Goal: Find specific page/section: Find specific page/section

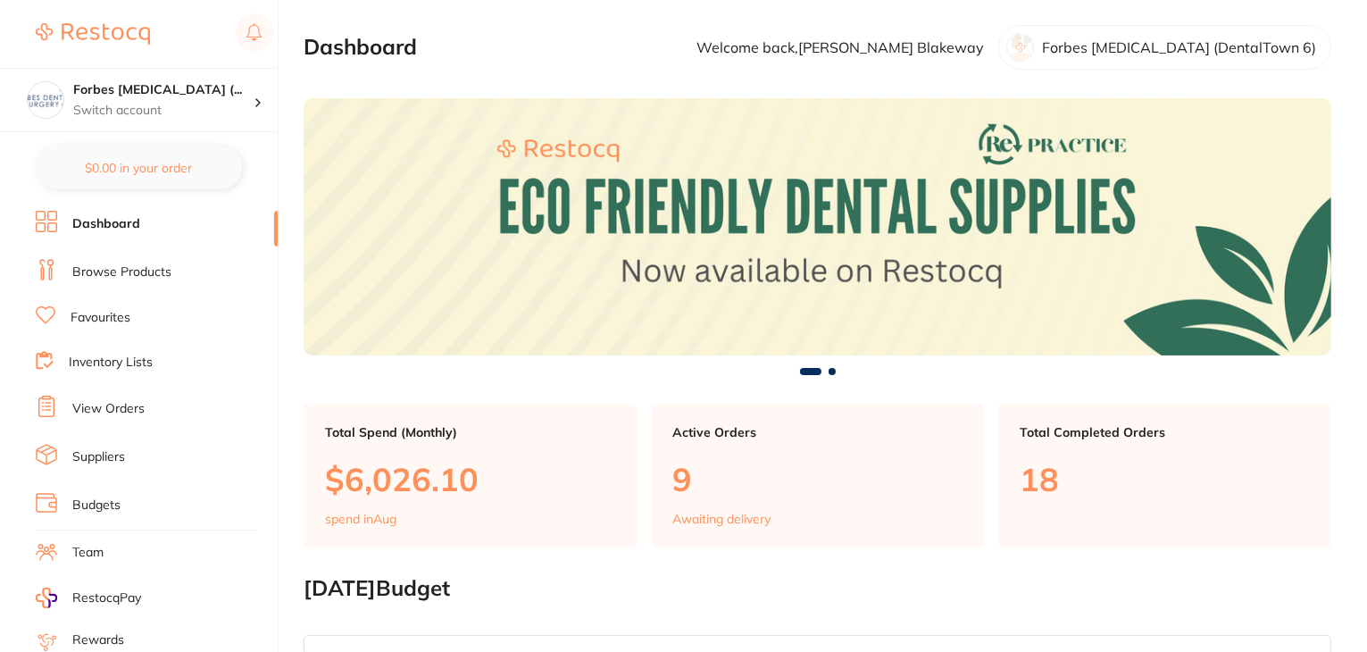
click at [119, 405] on link "View Orders" at bounding box center [108, 409] width 72 height 18
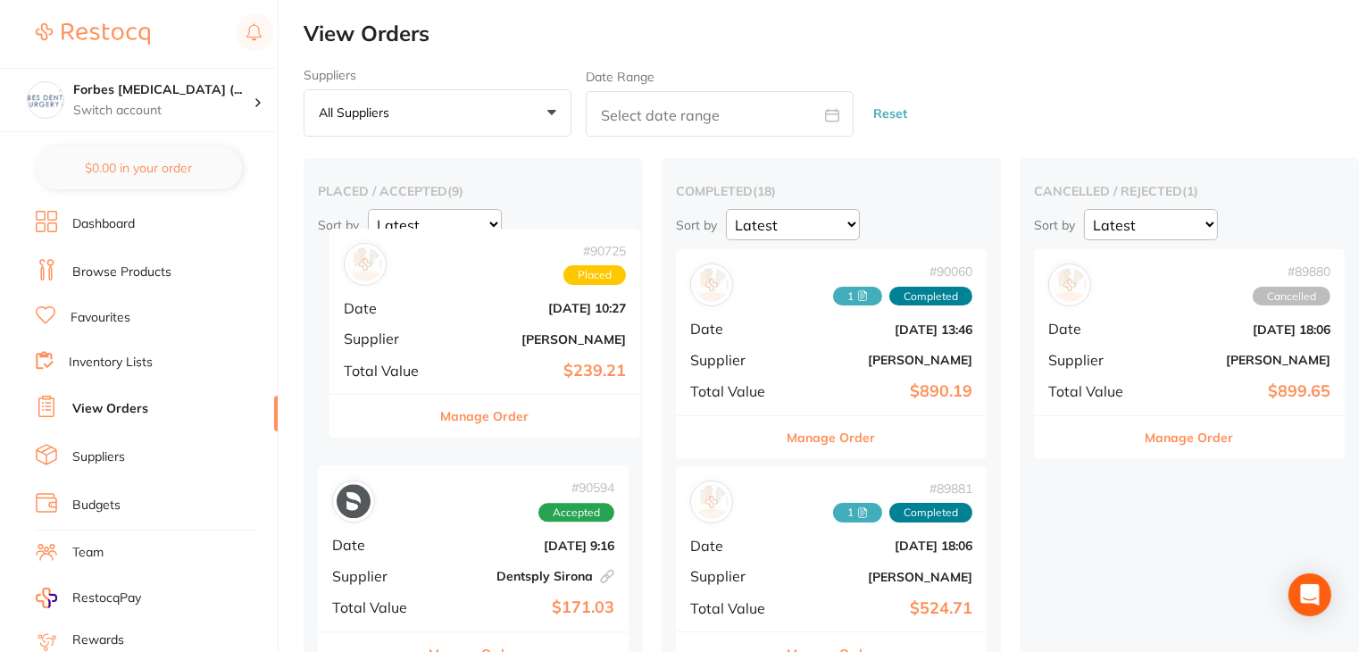
drag, startPoint x: 485, startPoint y: 397, endPoint x: 499, endPoint y: 372, distance: 28.8
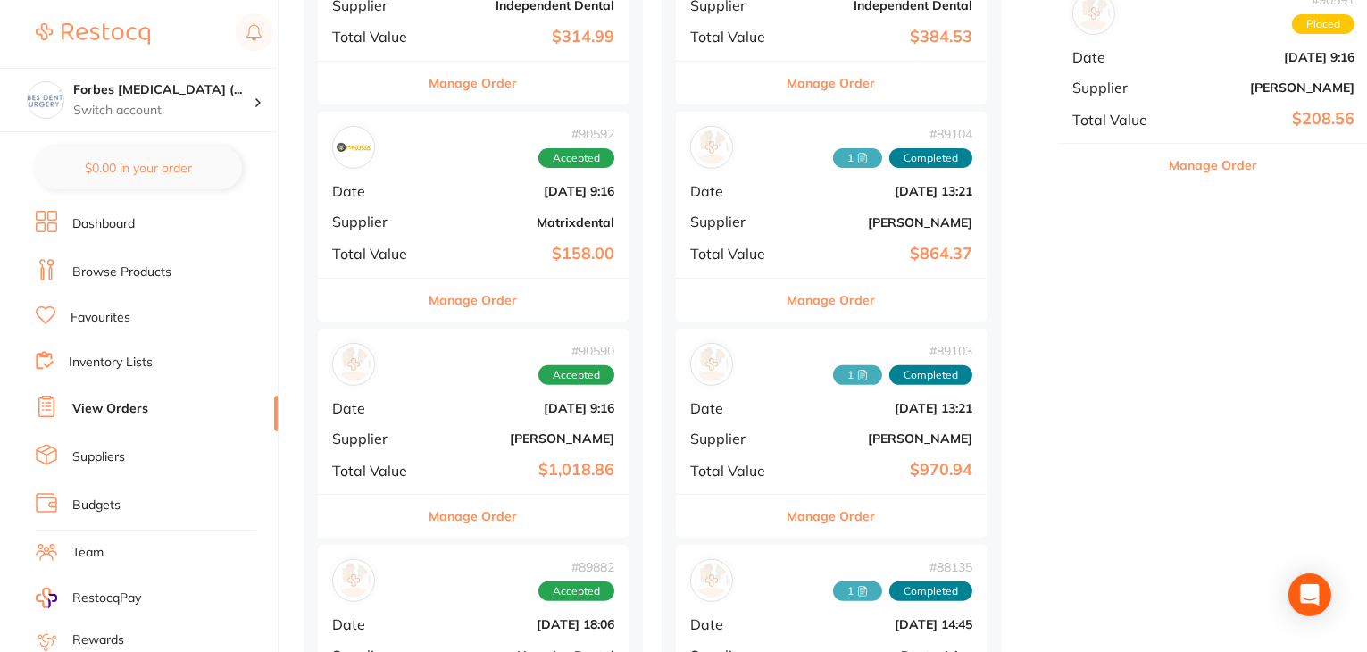
drag, startPoint x: 468, startPoint y: 339, endPoint x: 1183, endPoint y: 133, distance: 743.5
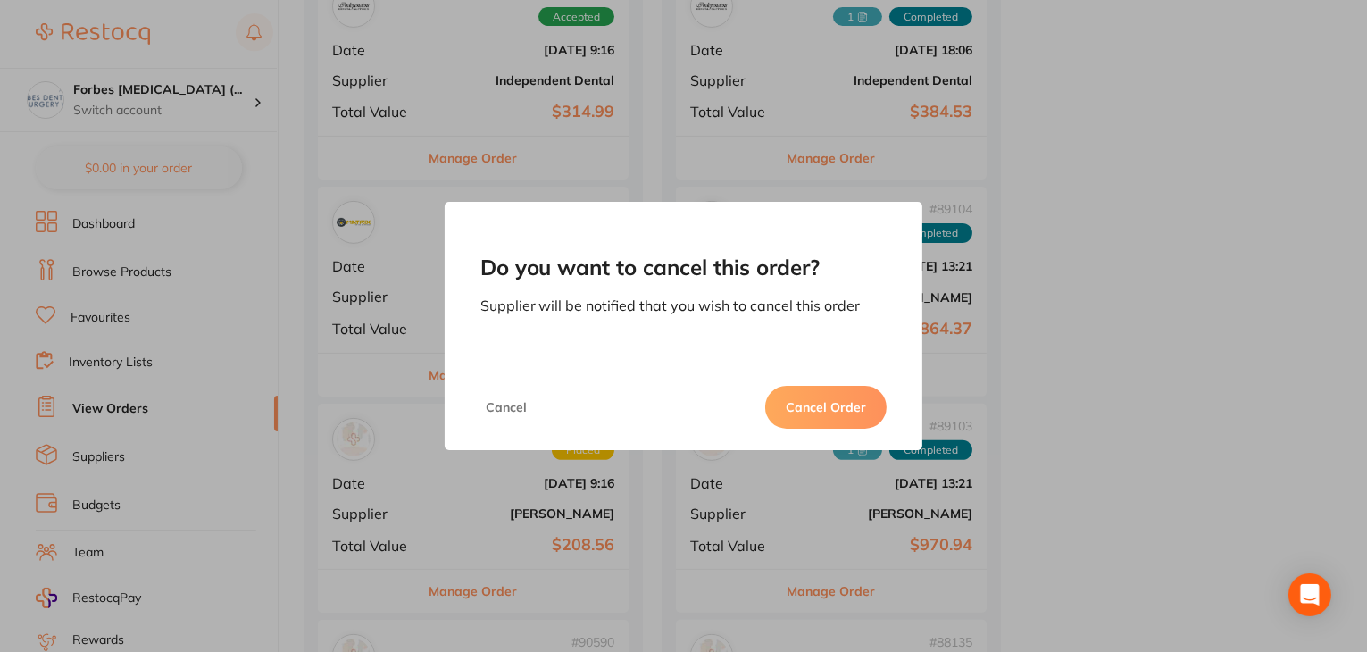
click at [793, 398] on button "Cancel Order" at bounding box center [825, 407] width 121 height 43
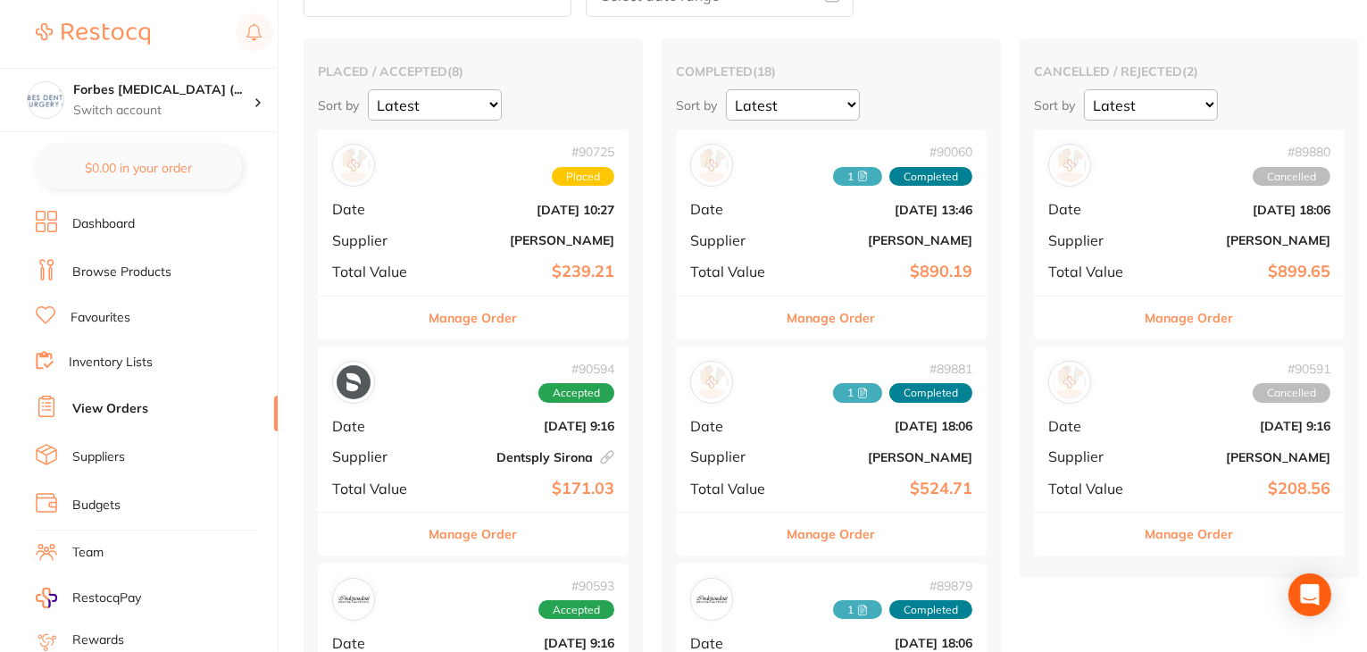
scroll to position [179, 0]
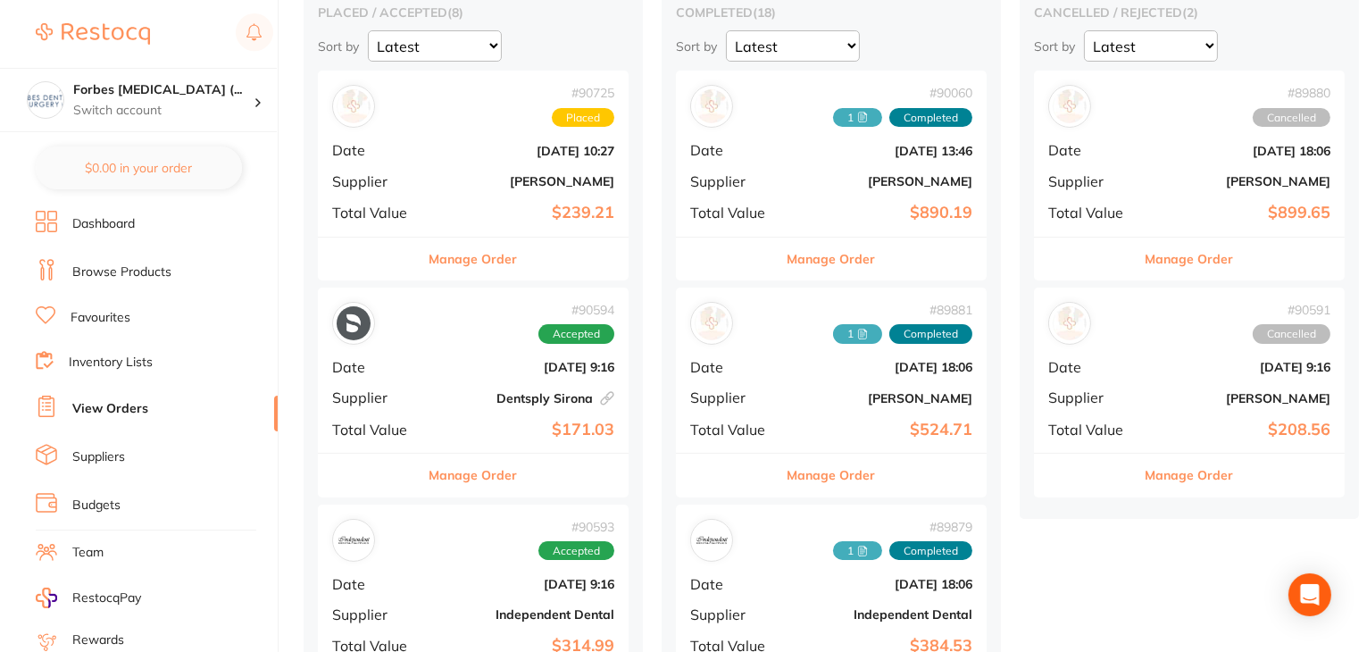
click at [465, 258] on button "Manage Order" at bounding box center [474, 259] width 88 height 43
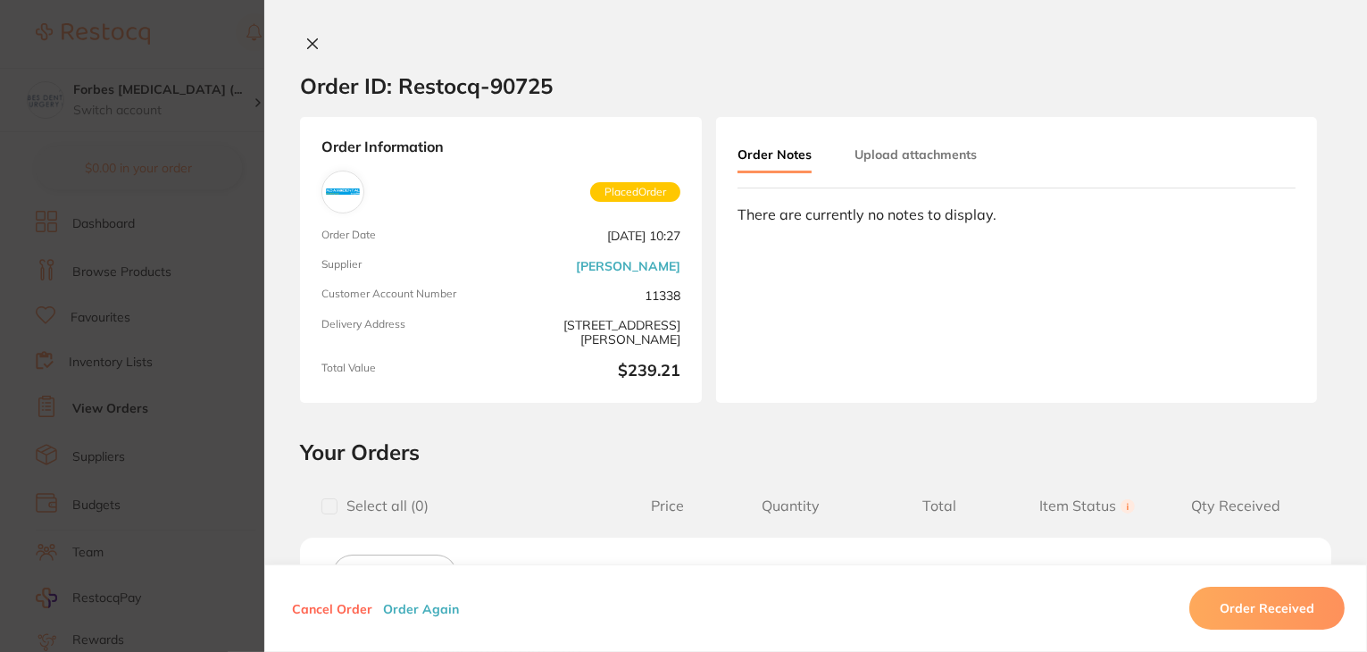
click at [305, 42] on icon at bounding box center [312, 44] width 14 height 14
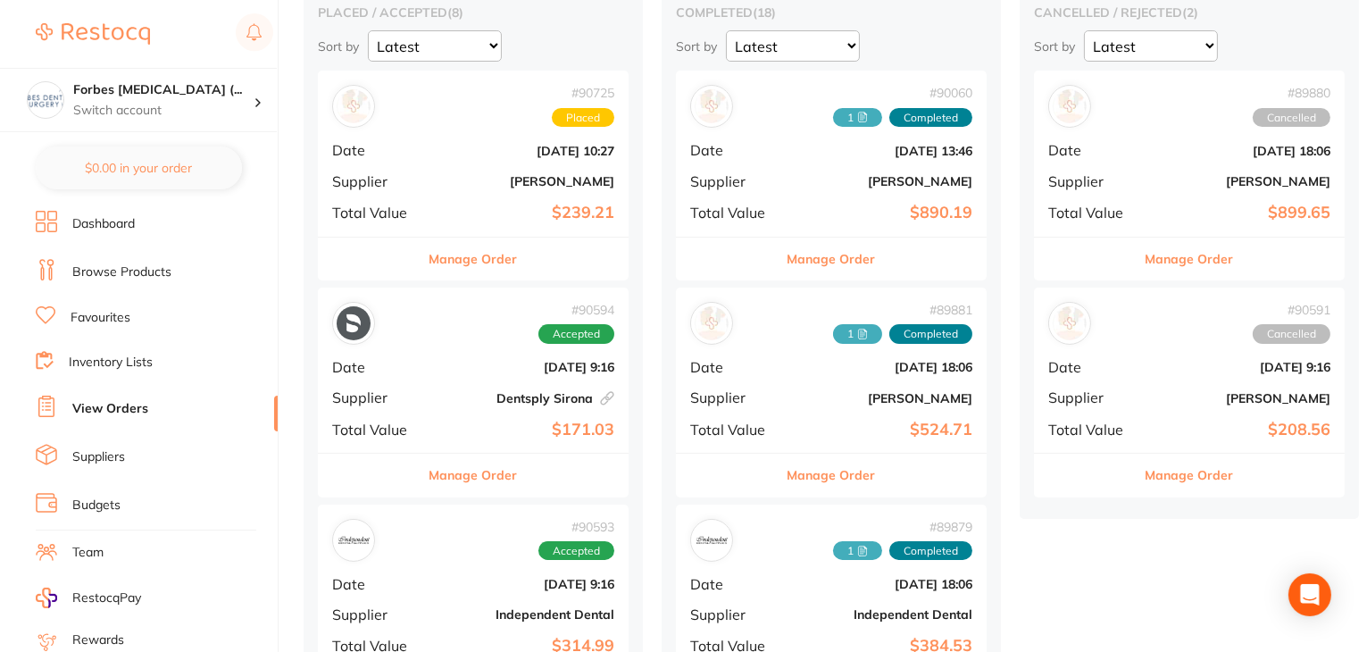
scroll to position [180, 0]
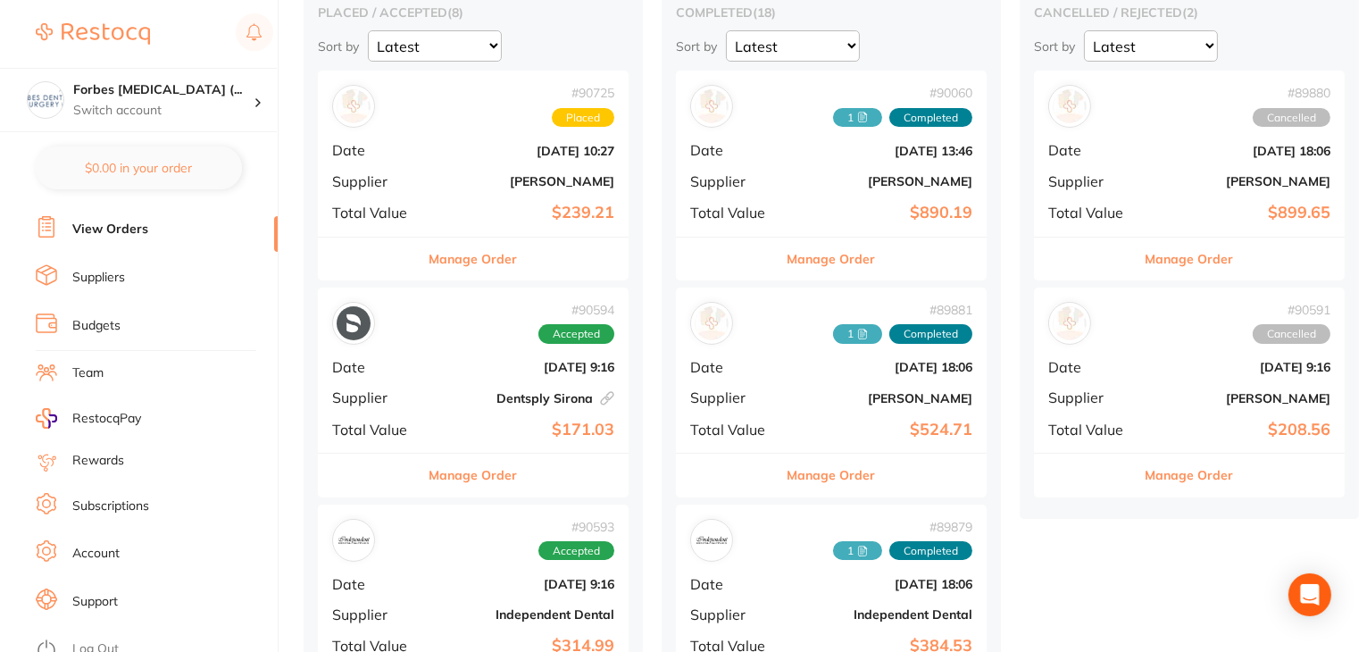
click at [112, 640] on link "Log Out" at bounding box center [95, 649] width 46 height 18
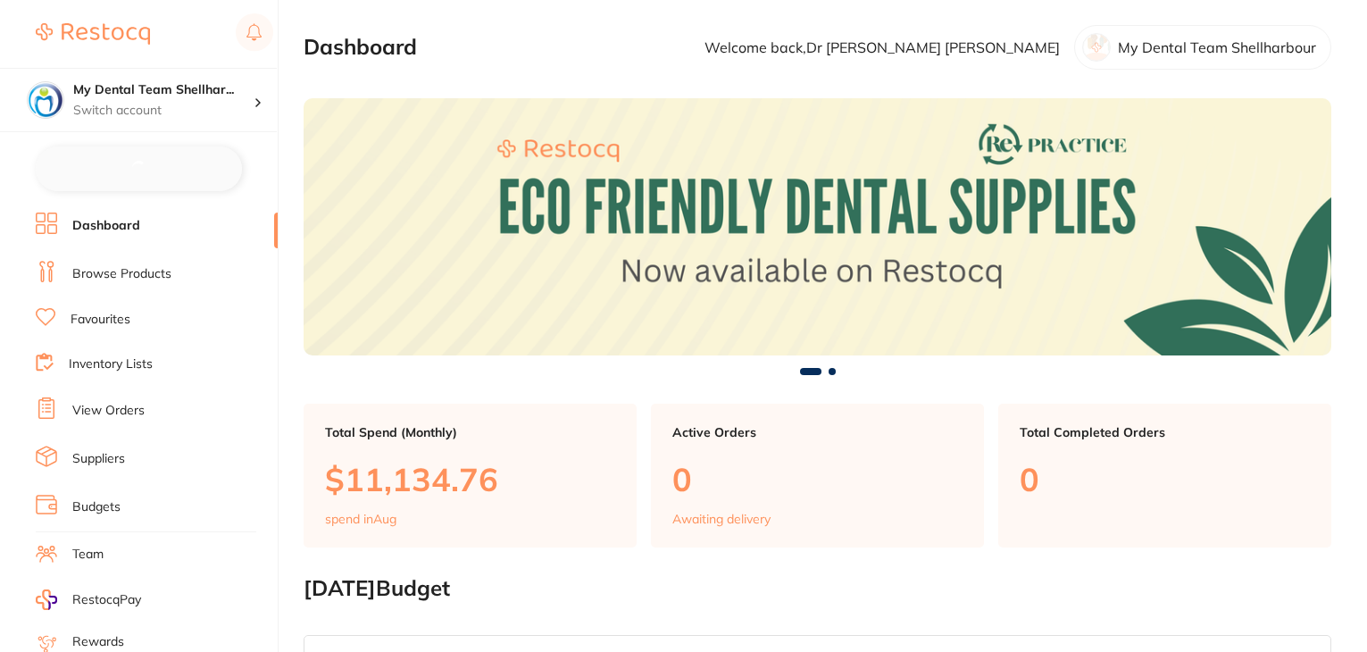
checkbox input "false"
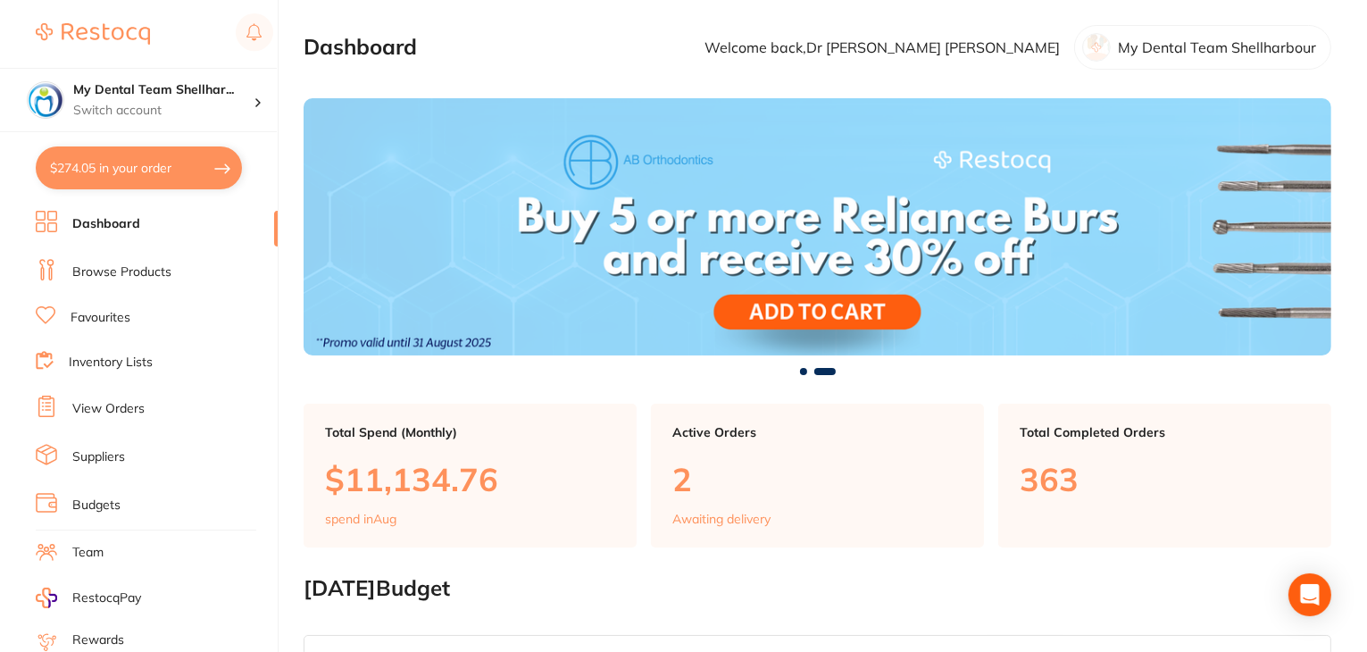
click at [124, 266] on link "Browse Products" at bounding box center [121, 272] width 99 height 18
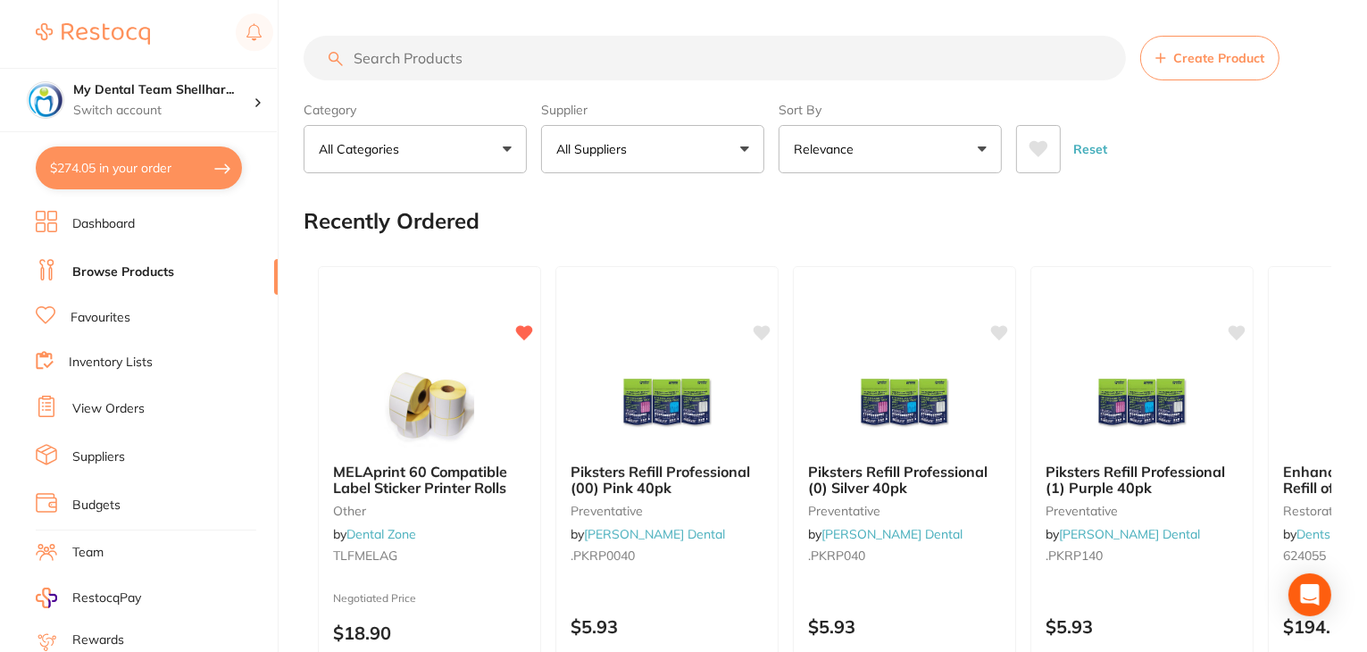
click at [682, 151] on button "All Suppliers" at bounding box center [652, 149] width 223 height 48
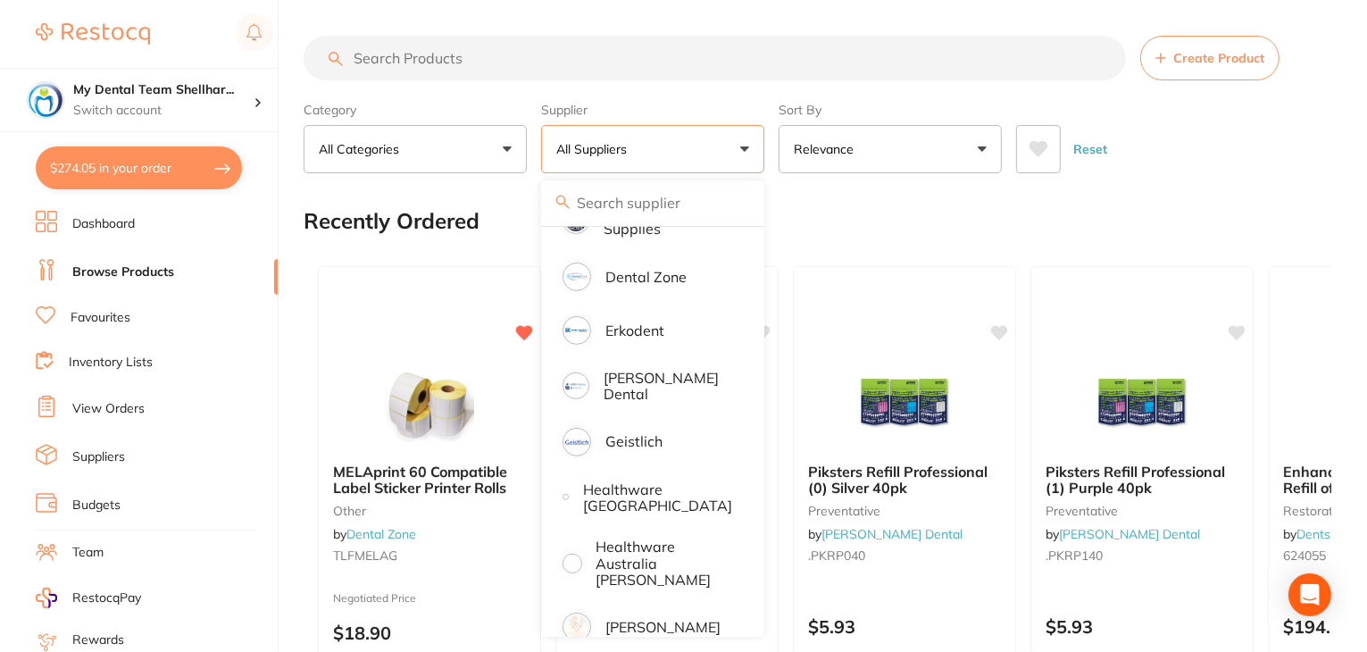
scroll to position [715, 0]
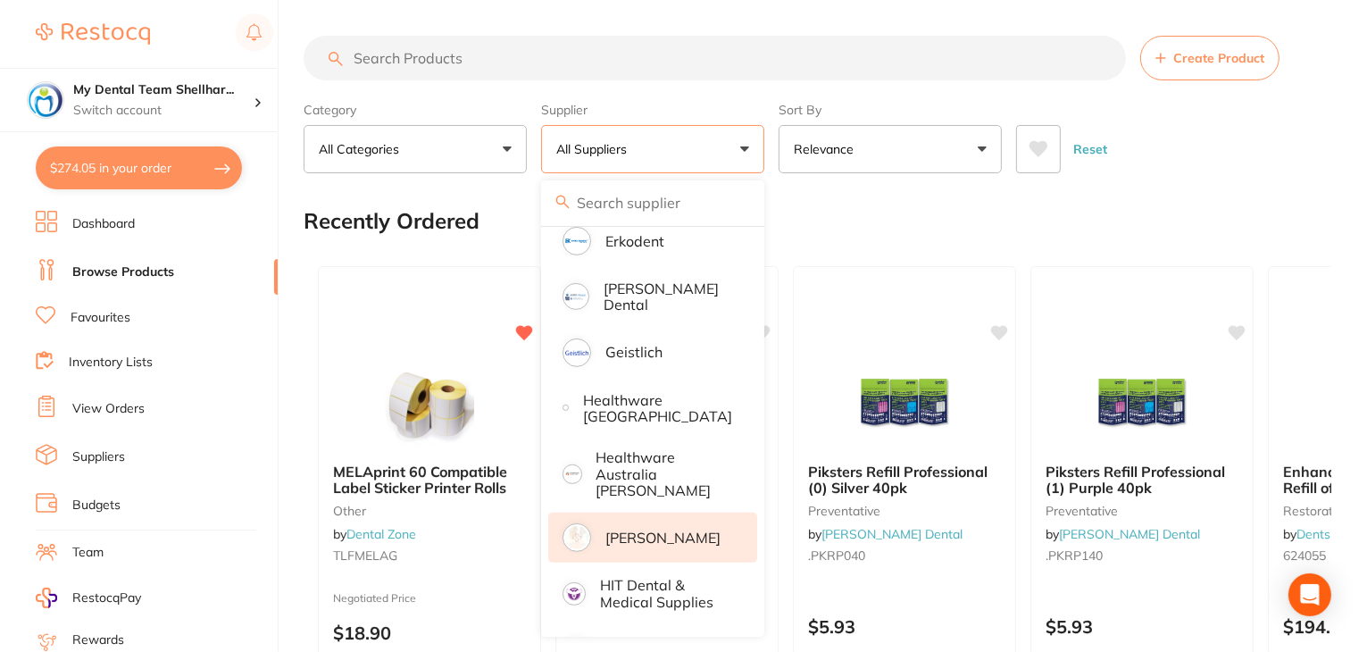
click at [636, 530] on p "[PERSON_NAME]" at bounding box center [663, 538] width 115 height 16
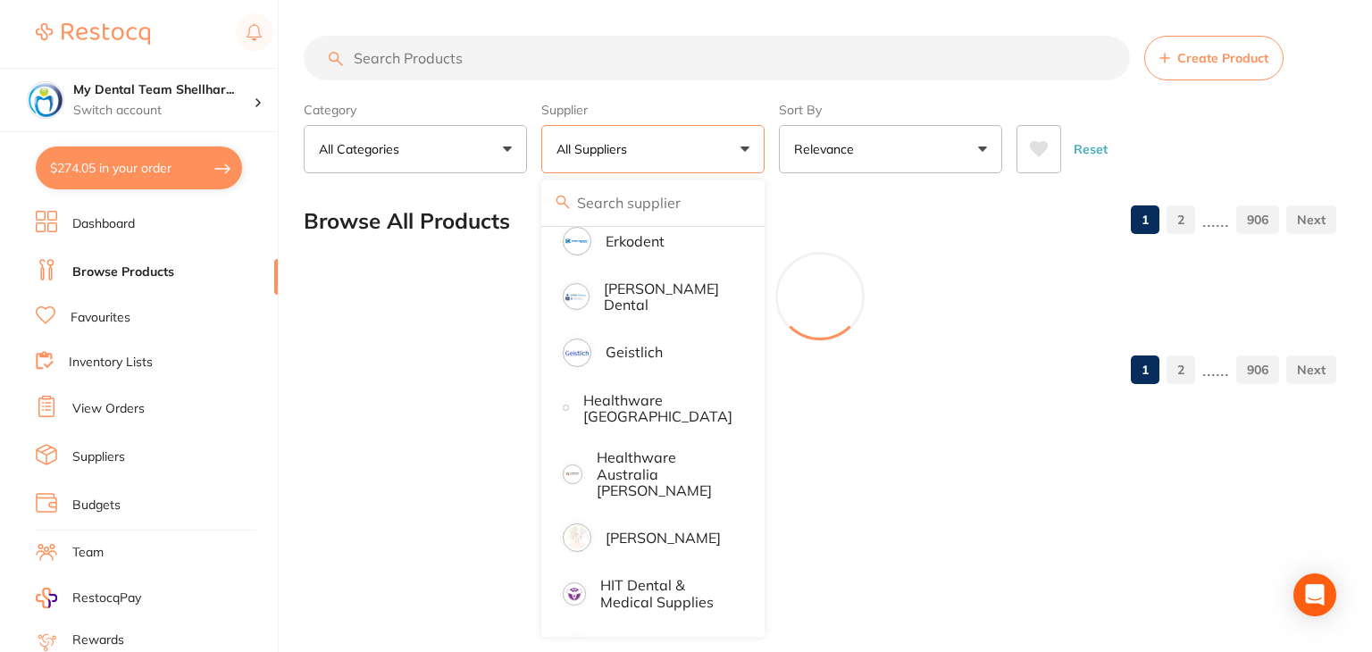
click at [439, 56] on input "search" at bounding box center [717, 58] width 826 height 45
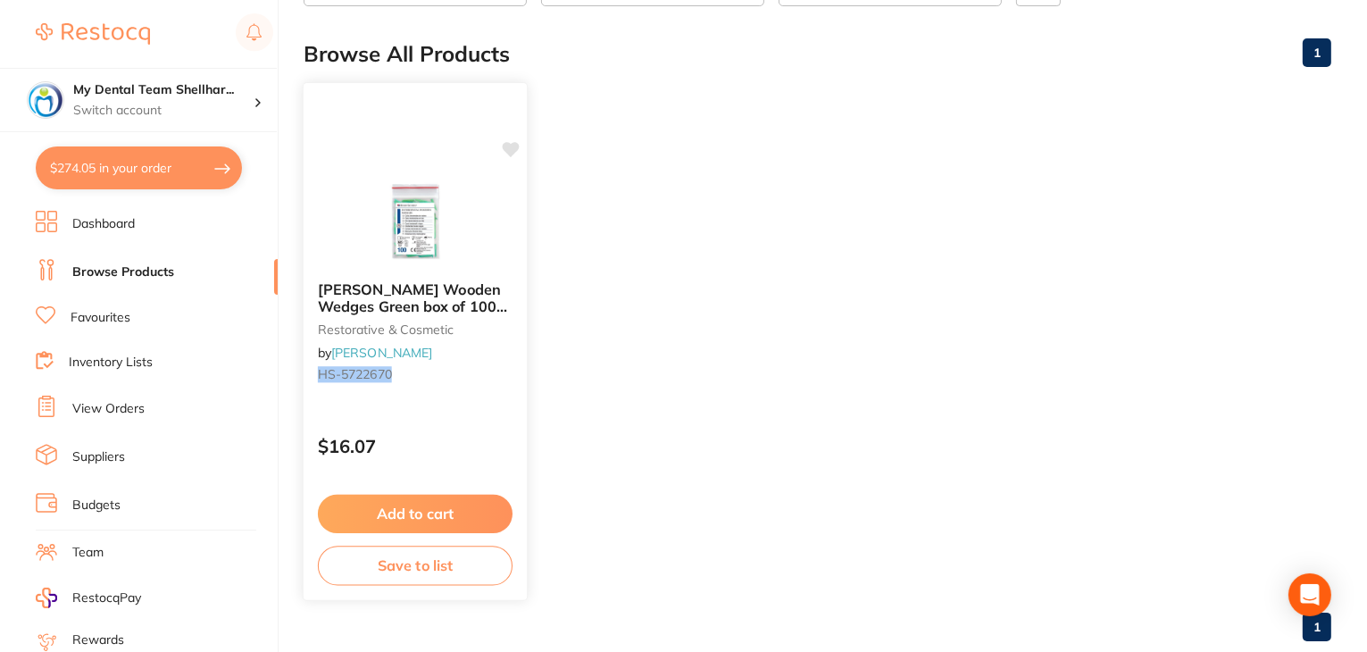
scroll to position [179, 0]
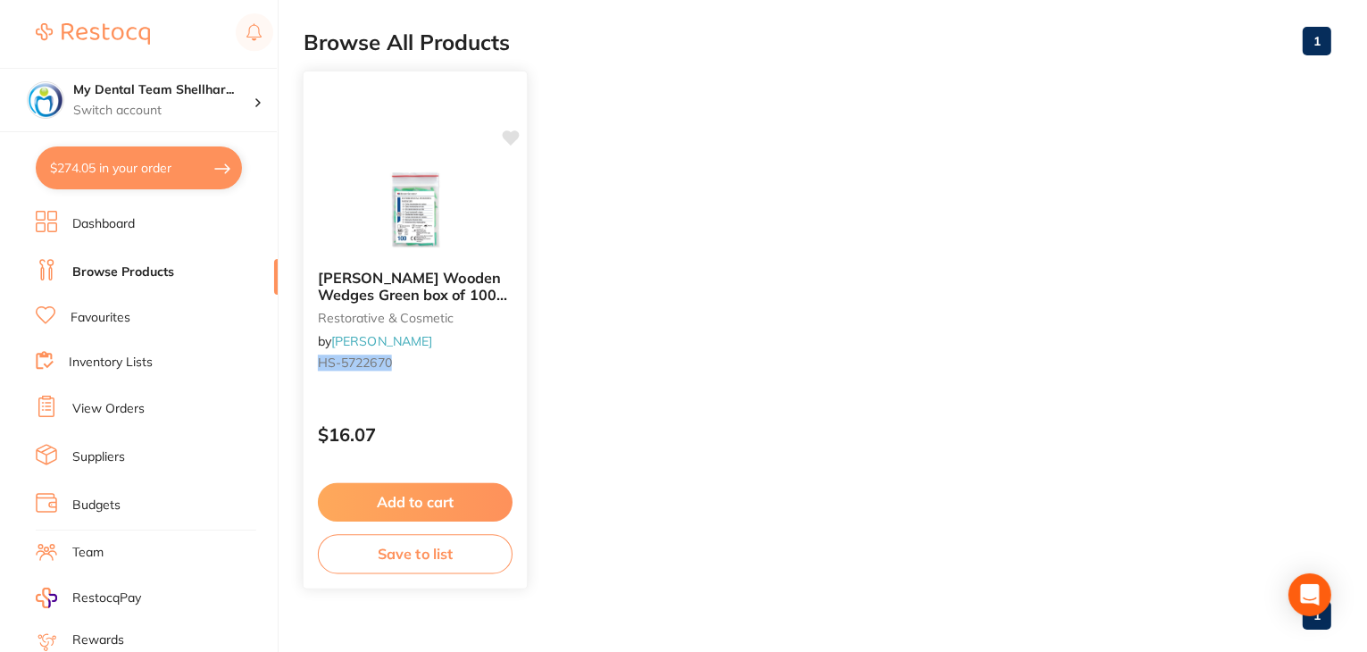
type input "HS-5722670"
click at [517, 135] on icon at bounding box center [511, 137] width 17 height 15
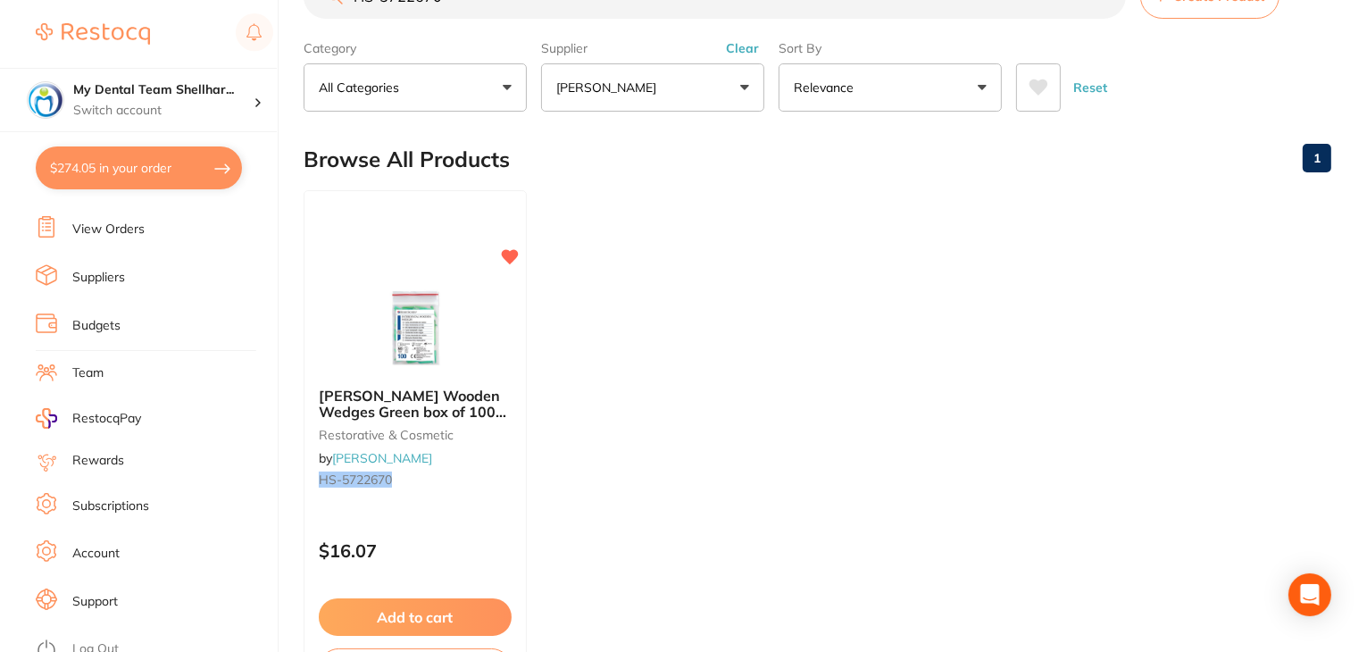
scroll to position [0, 0]
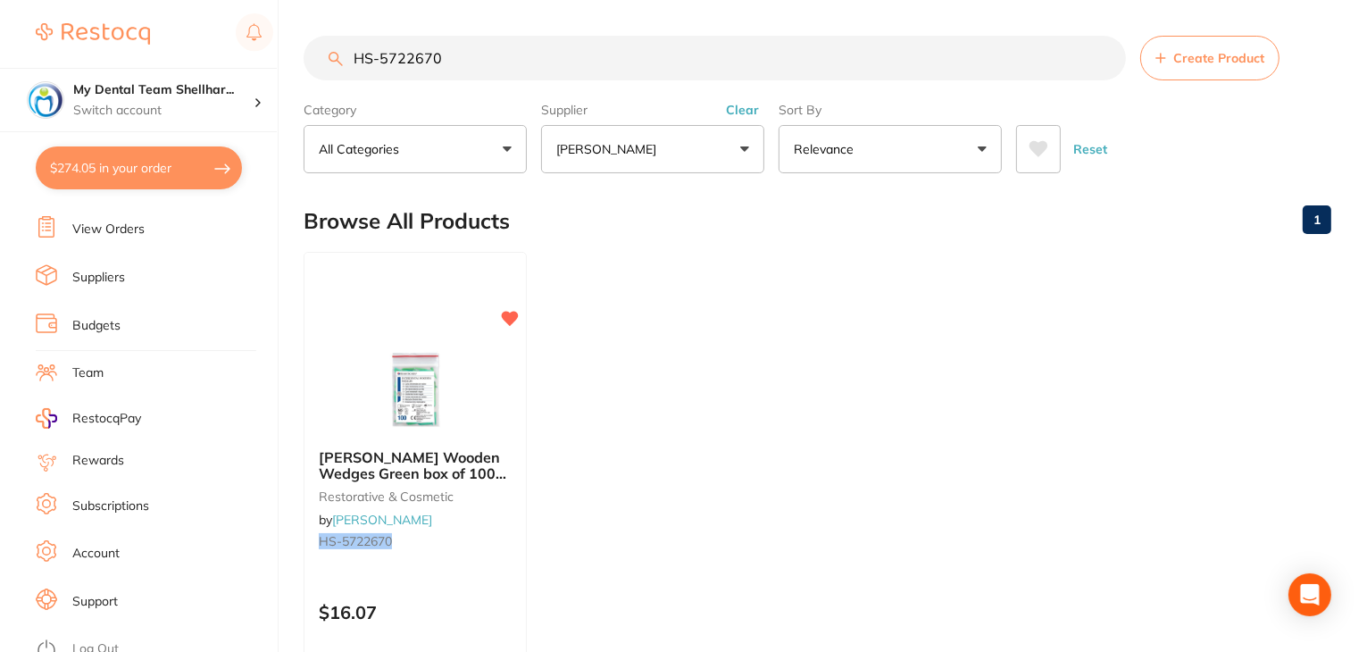
drag, startPoint x: 482, startPoint y: 63, endPoint x: 338, endPoint y: 55, distance: 144.9
click at [338, 55] on div "HS-5722670 Create Product" at bounding box center [818, 58] width 1028 height 45
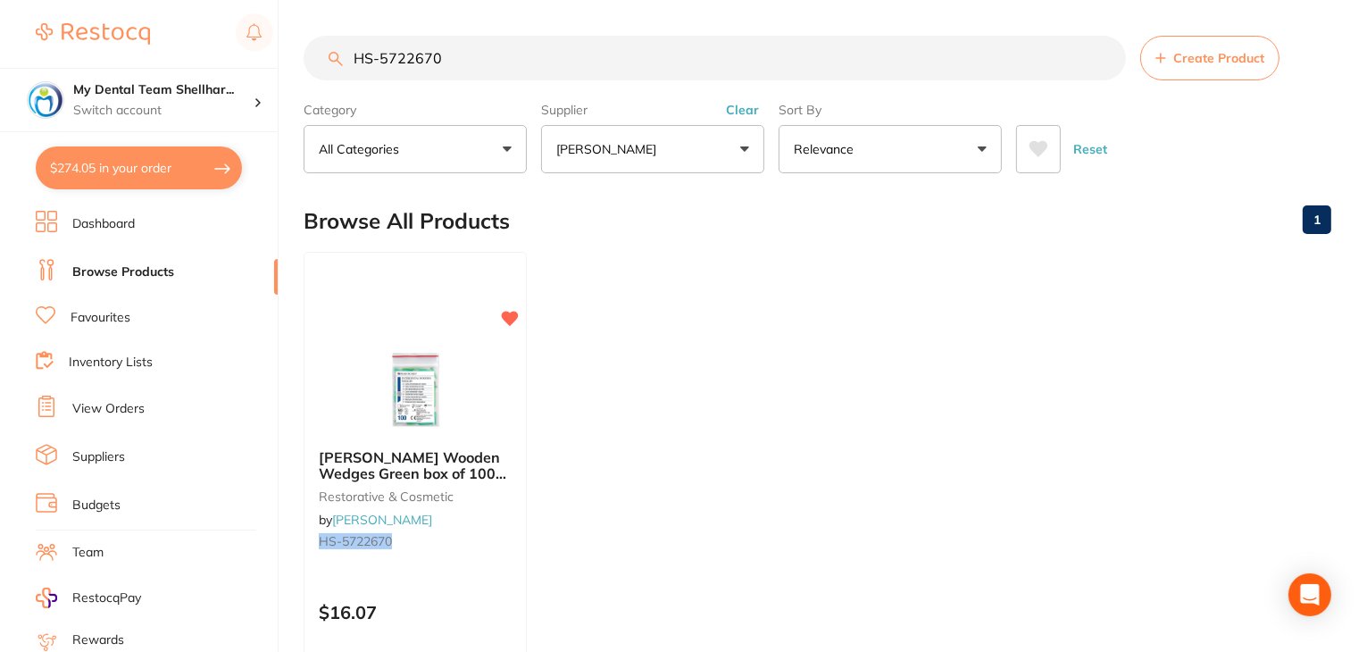
drag, startPoint x: 88, startPoint y: 315, endPoint x: 177, endPoint y: 344, distance: 92.9
click at [88, 316] on link "Favourites" at bounding box center [101, 318] width 60 height 18
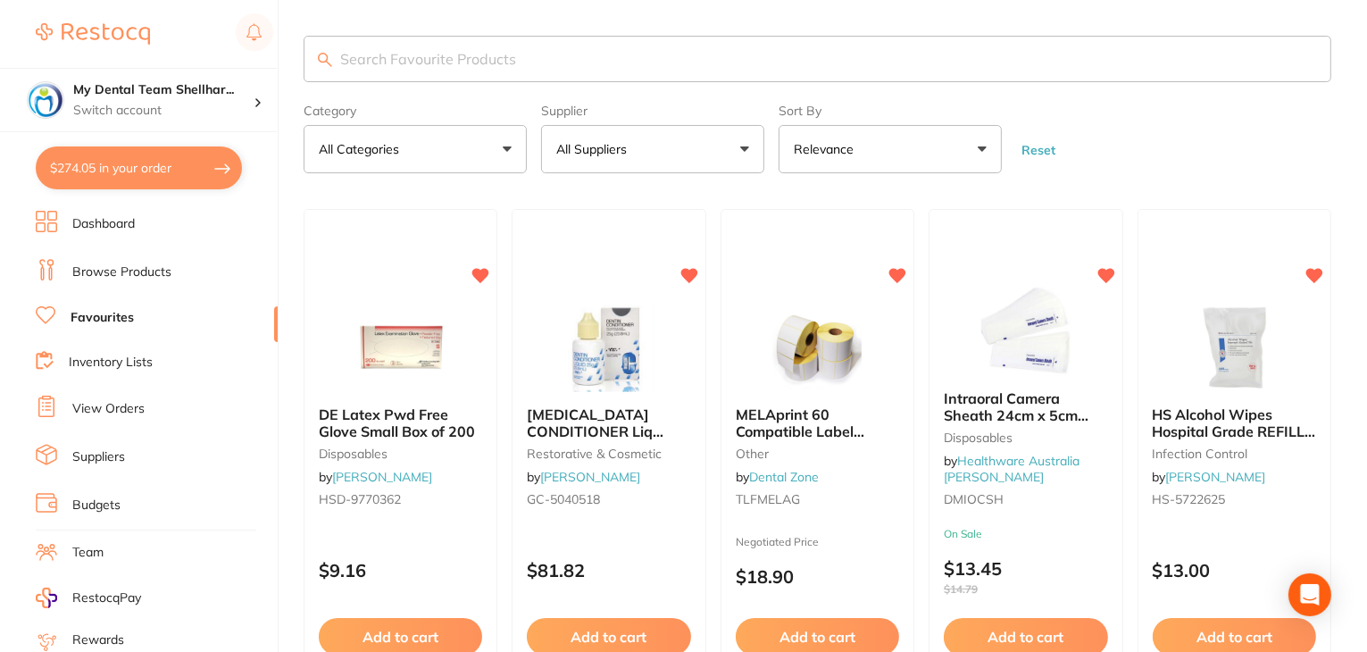
click at [448, 52] on input "search" at bounding box center [818, 59] width 1028 height 46
paste input "HS-5722670"
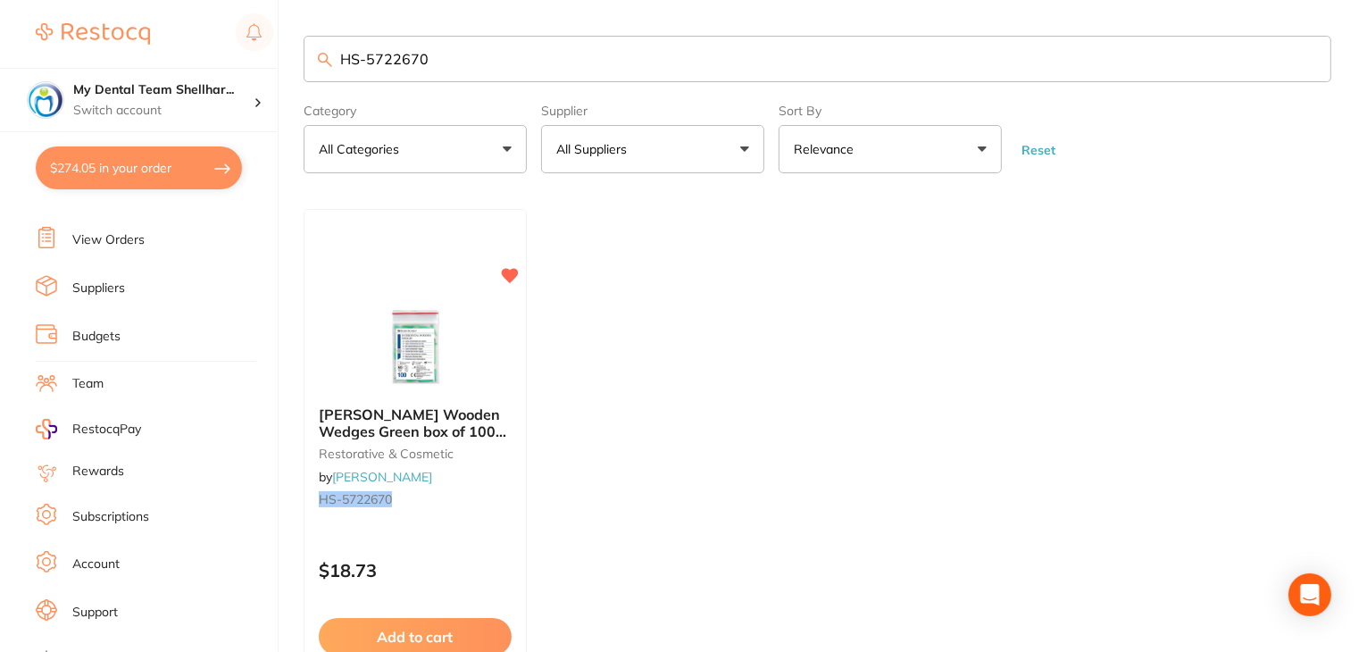
scroll to position [180, 0]
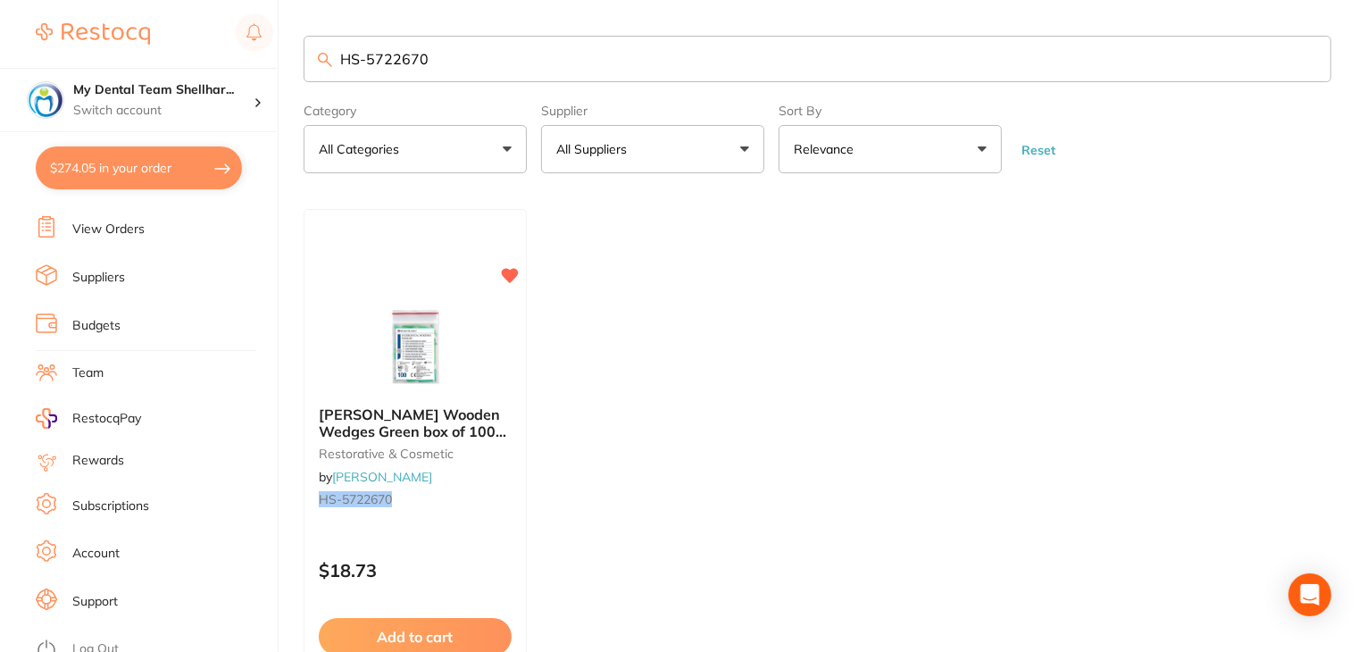
type input "HS-5722670"
click at [103, 640] on link "Log Out" at bounding box center [95, 649] width 46 height 18
